Goal: Information Seeking & Learning: Learn about a topic

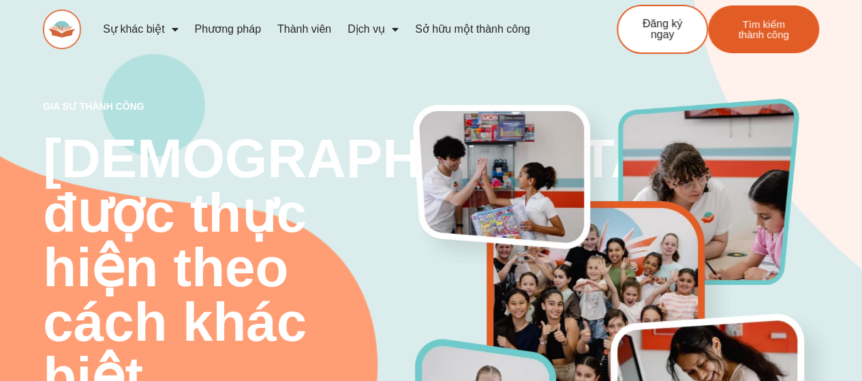
click at [169, 29] on span "Thực đơn" at bounding box center [172, 29] width 14 height 25
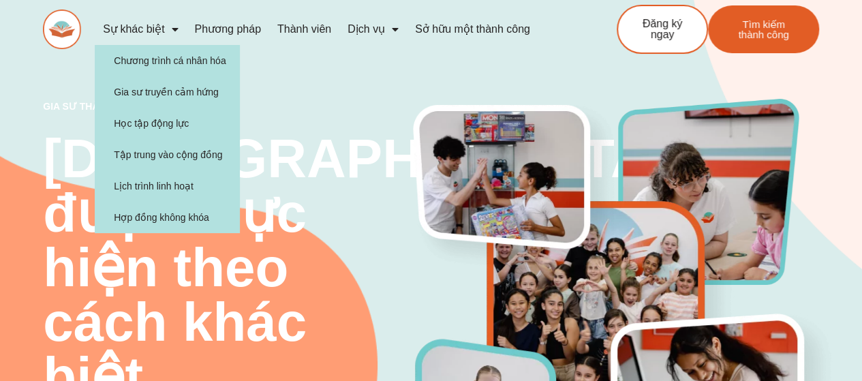
click at [169, 29] on span "Thực đơn" at bounding box center [172, 29] width 14 height 25
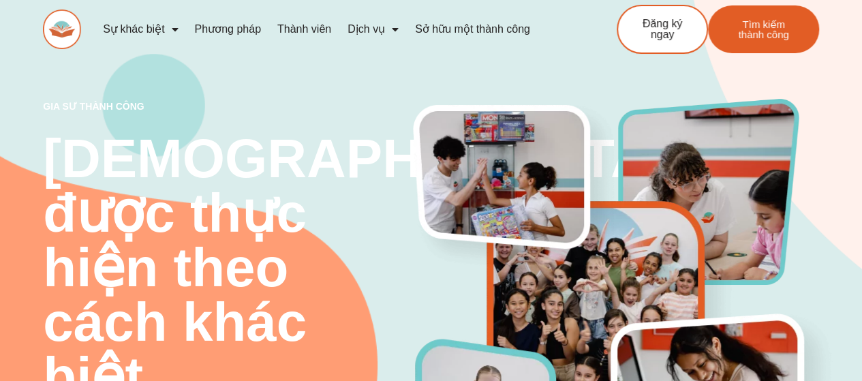
click at [233, 32] on font "Phương pháp" at bounding box center [228, 29] width 66 height 12
